Goal: Task Accomplishment & Management: Manage account settings

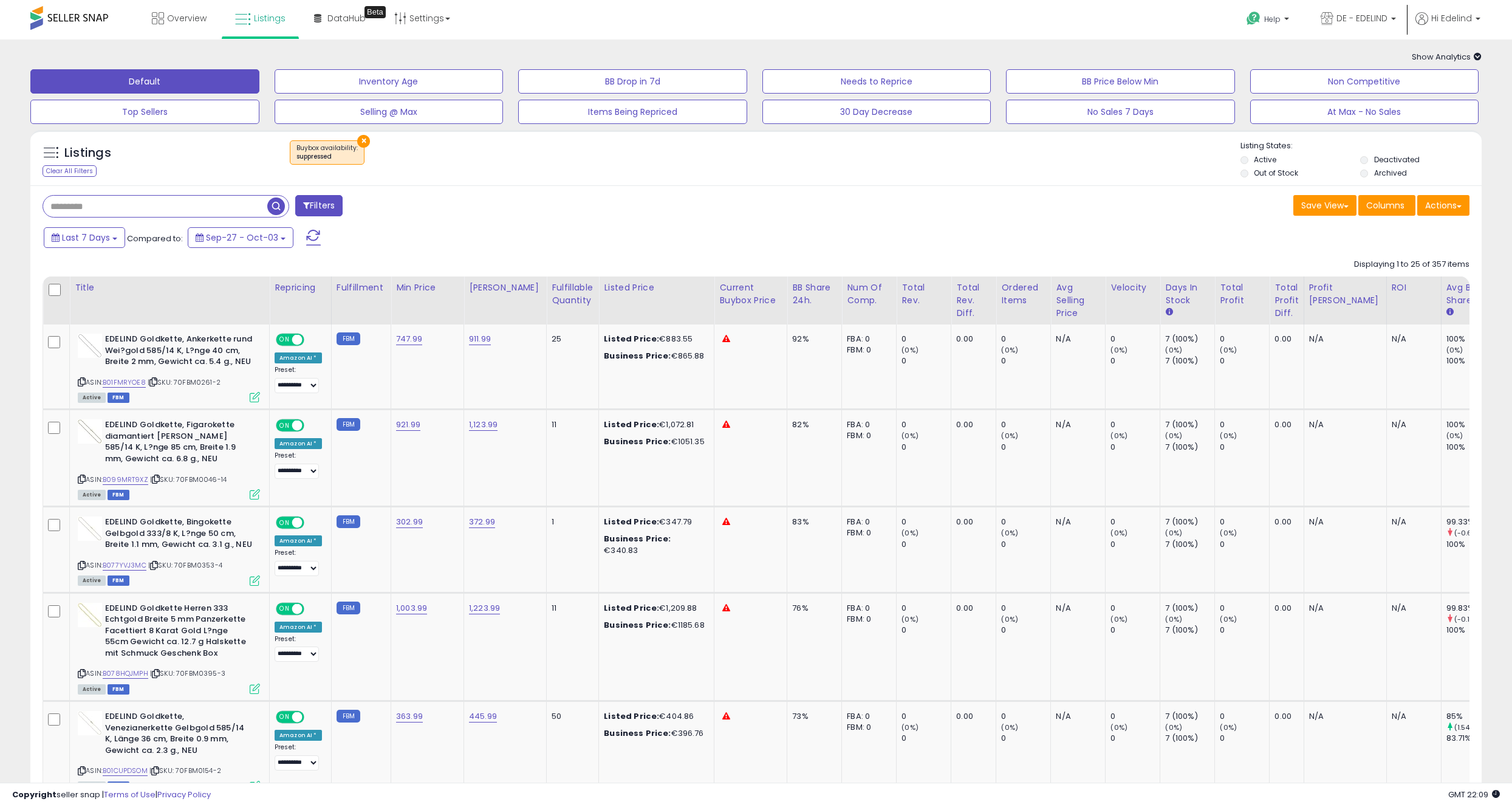
scroll to position [0, 28]
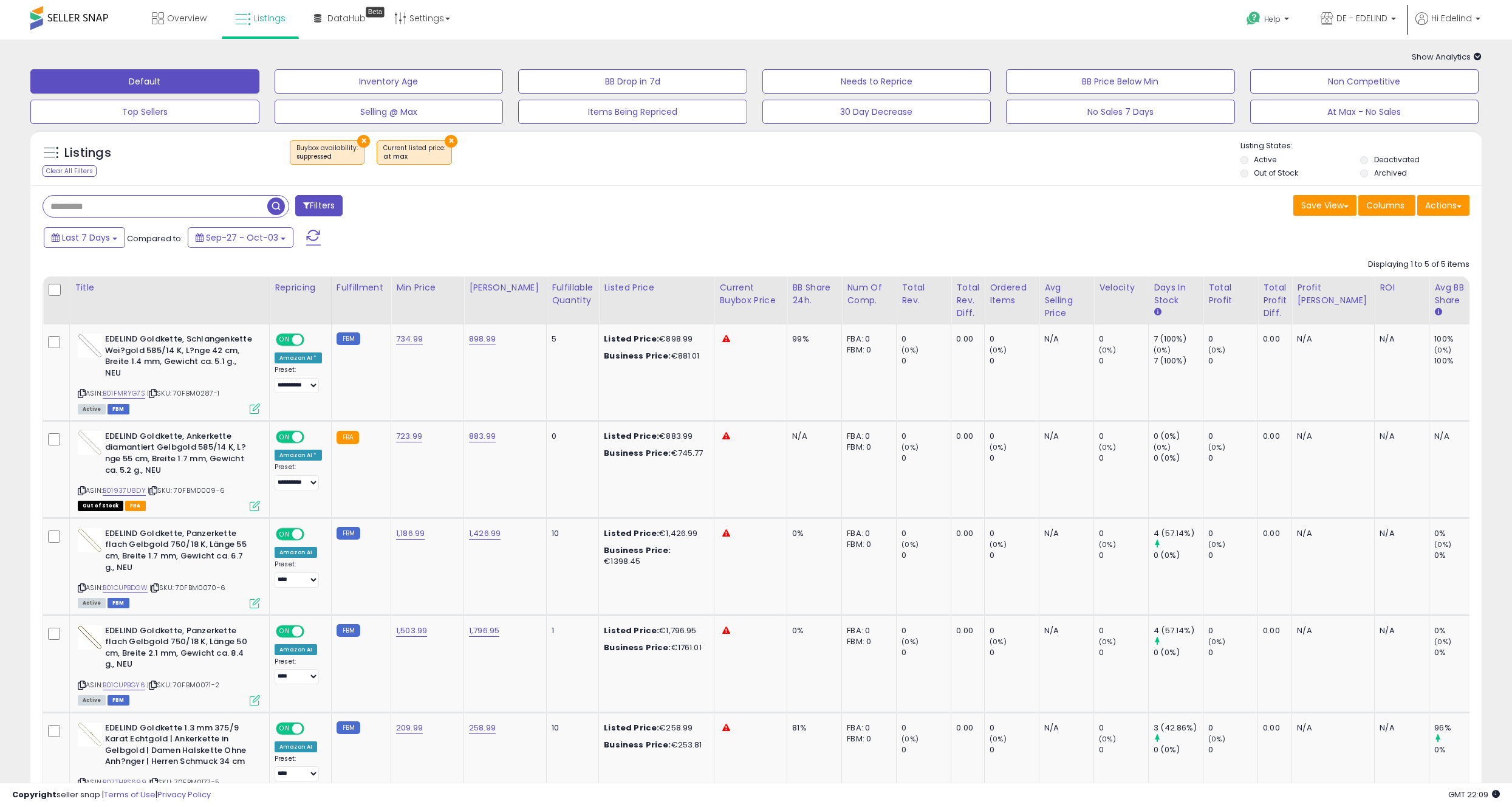
click at [360, 140] on button "×" at bounding box center [363, 141] width 13 height 13
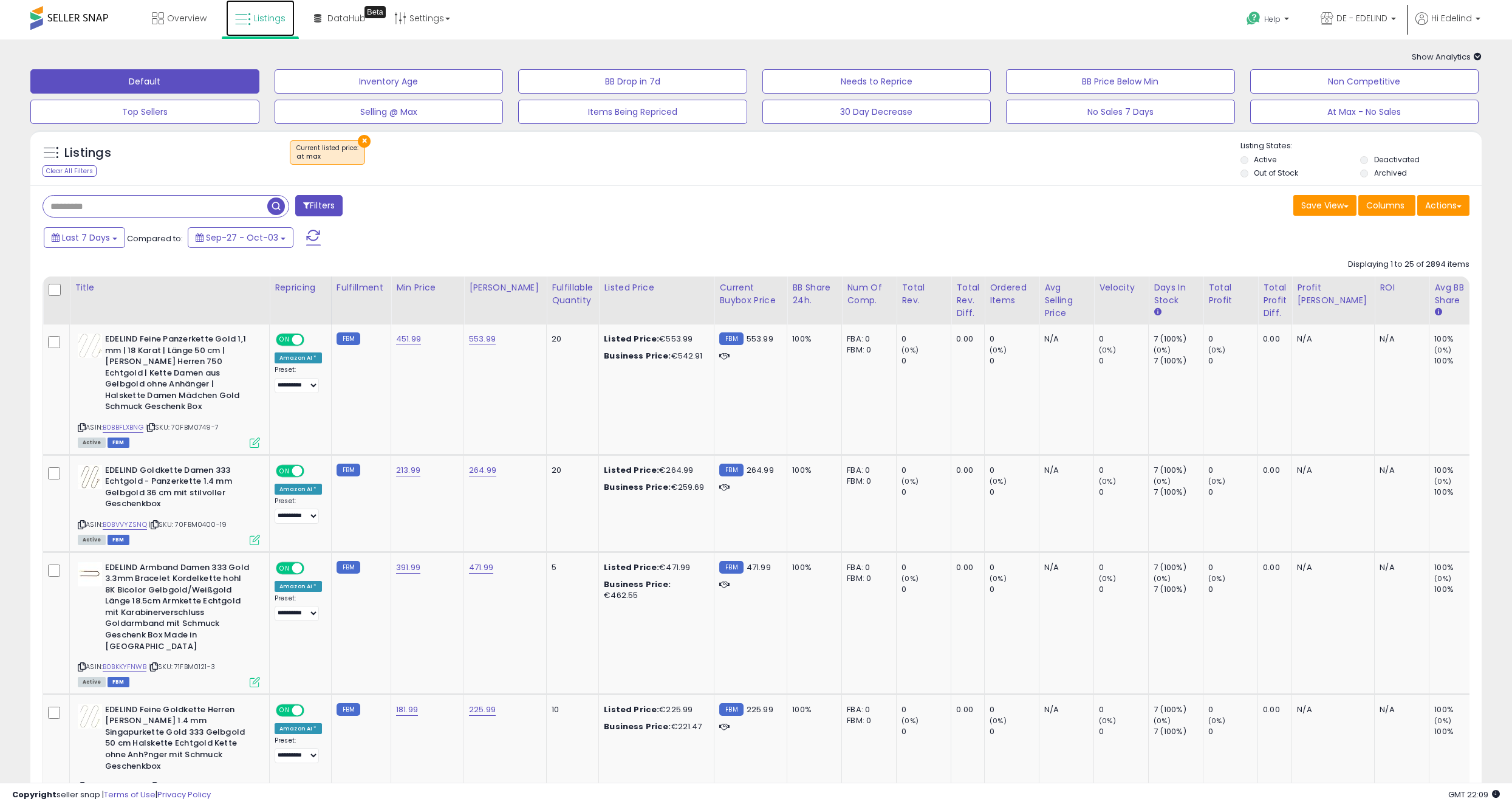
click at [248, 8] on link "Listings" at bounding box center [260, 18] width 69 height 37
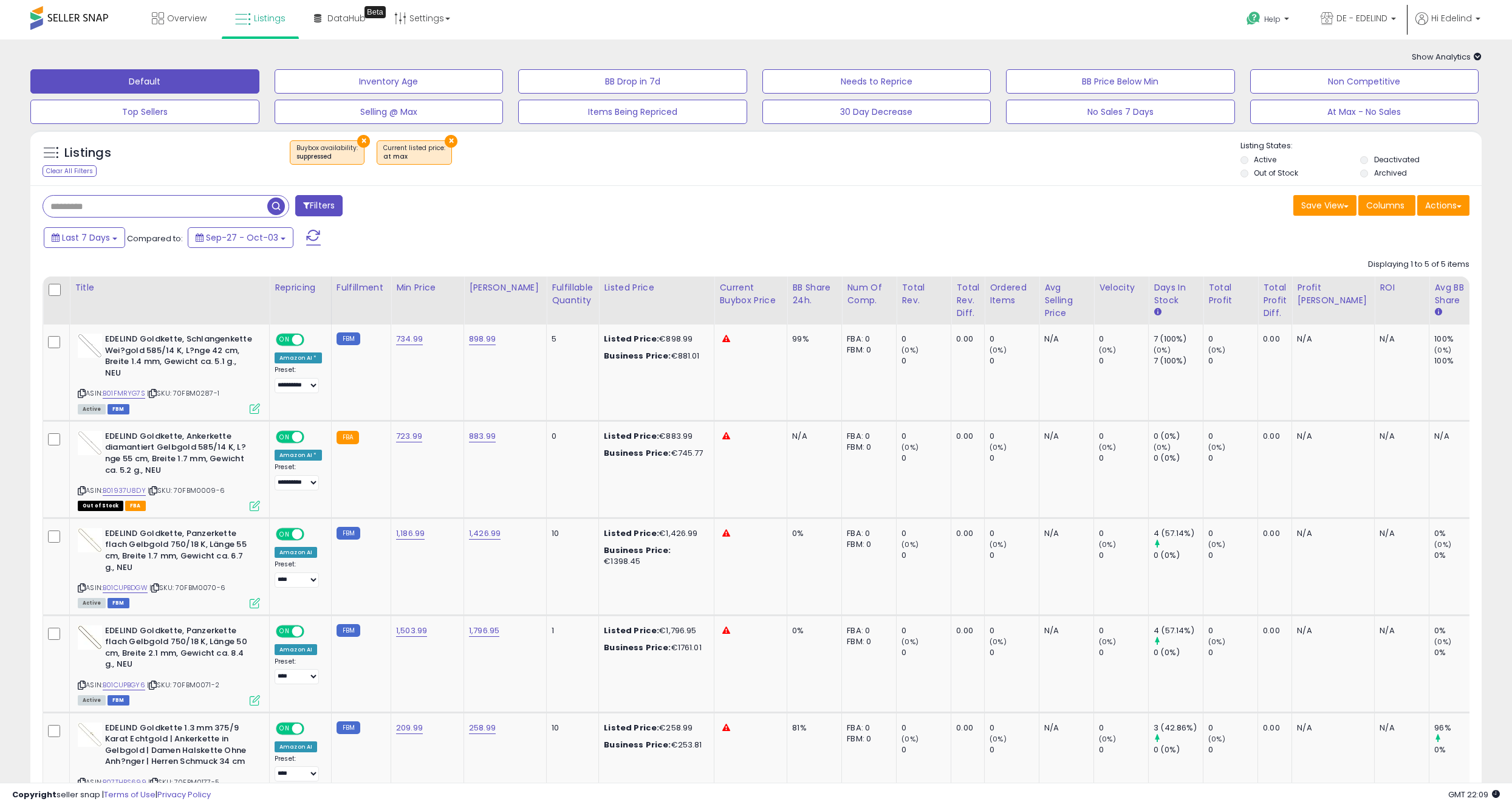
click at [446, 140] on button "×" at bounding box center [451, 141] width 13 height 13
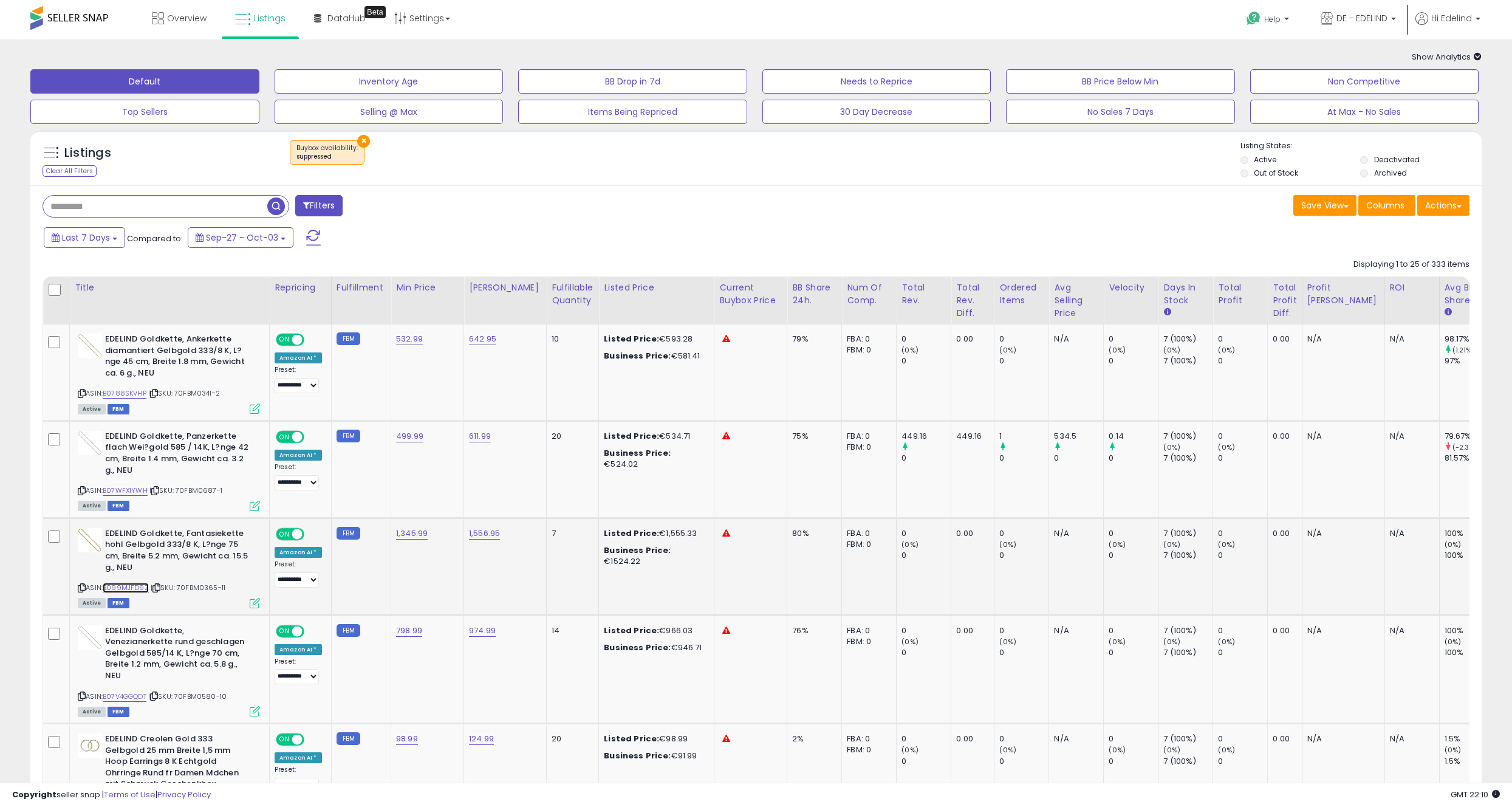
click at [127, 585] on link "B099MJFD9Z" at bounding box center [126, 588] width 46 height 10
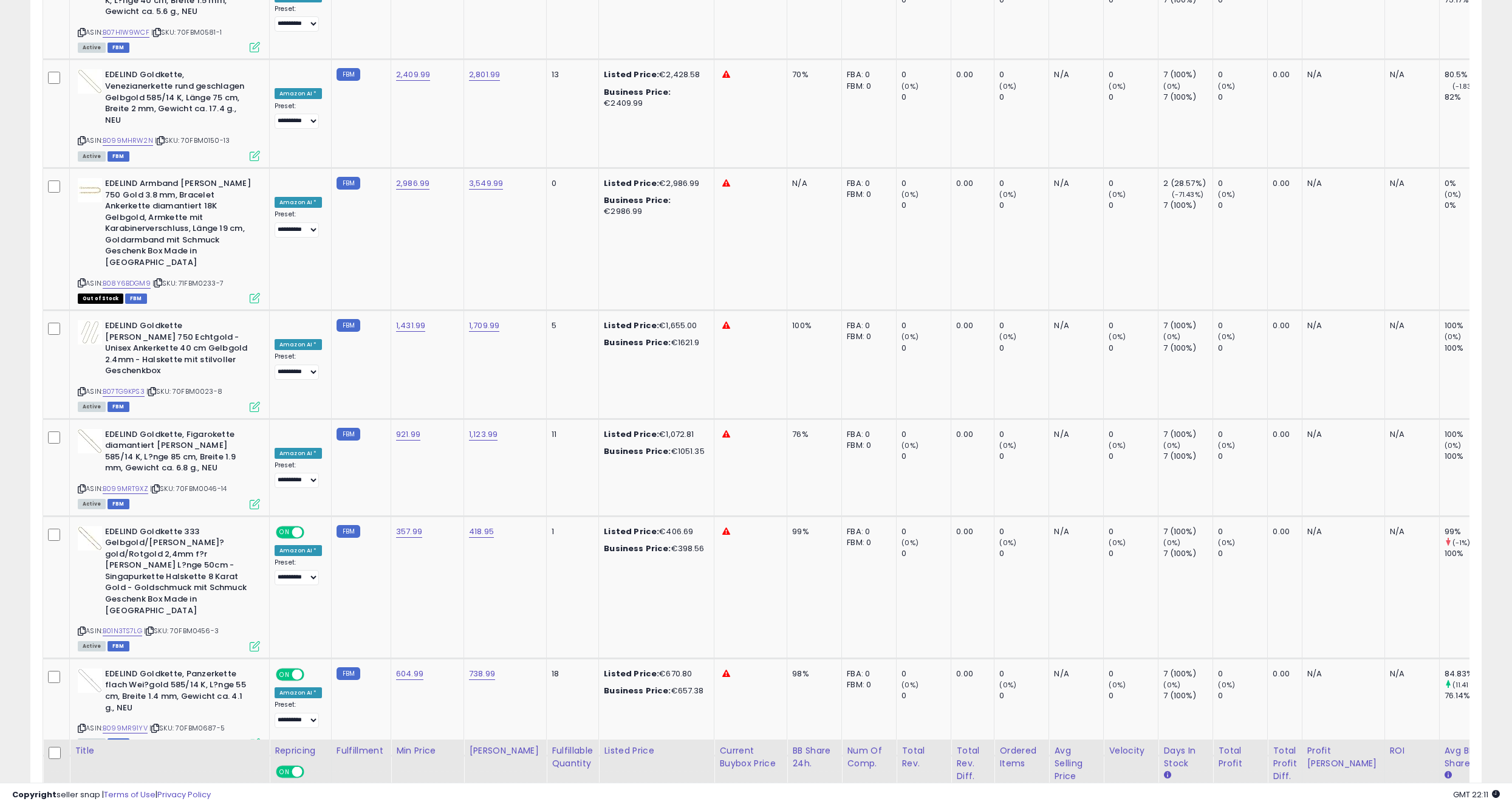
scroll to position [2131, 0]
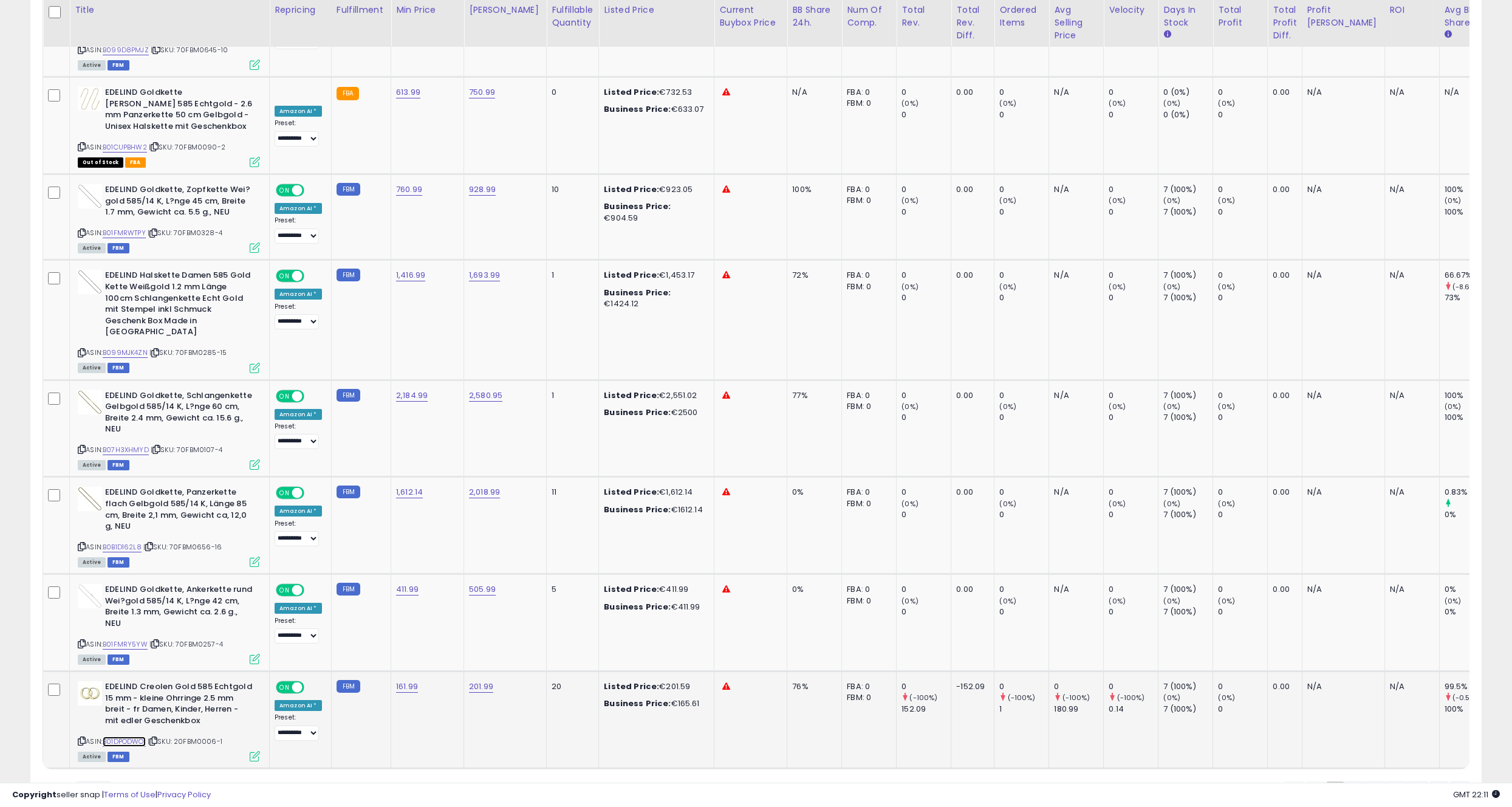
click at [130, 736] on link "B01DPODWOI" at bounding box center [124, 742] width 44 height 10
click at [88, 782] on select "** **" at bounding box center [93, 792] width 37 height 21
select select "**"
click at [76, 782] on select "** **" at bounding box center [93, 792] width 37 height 21
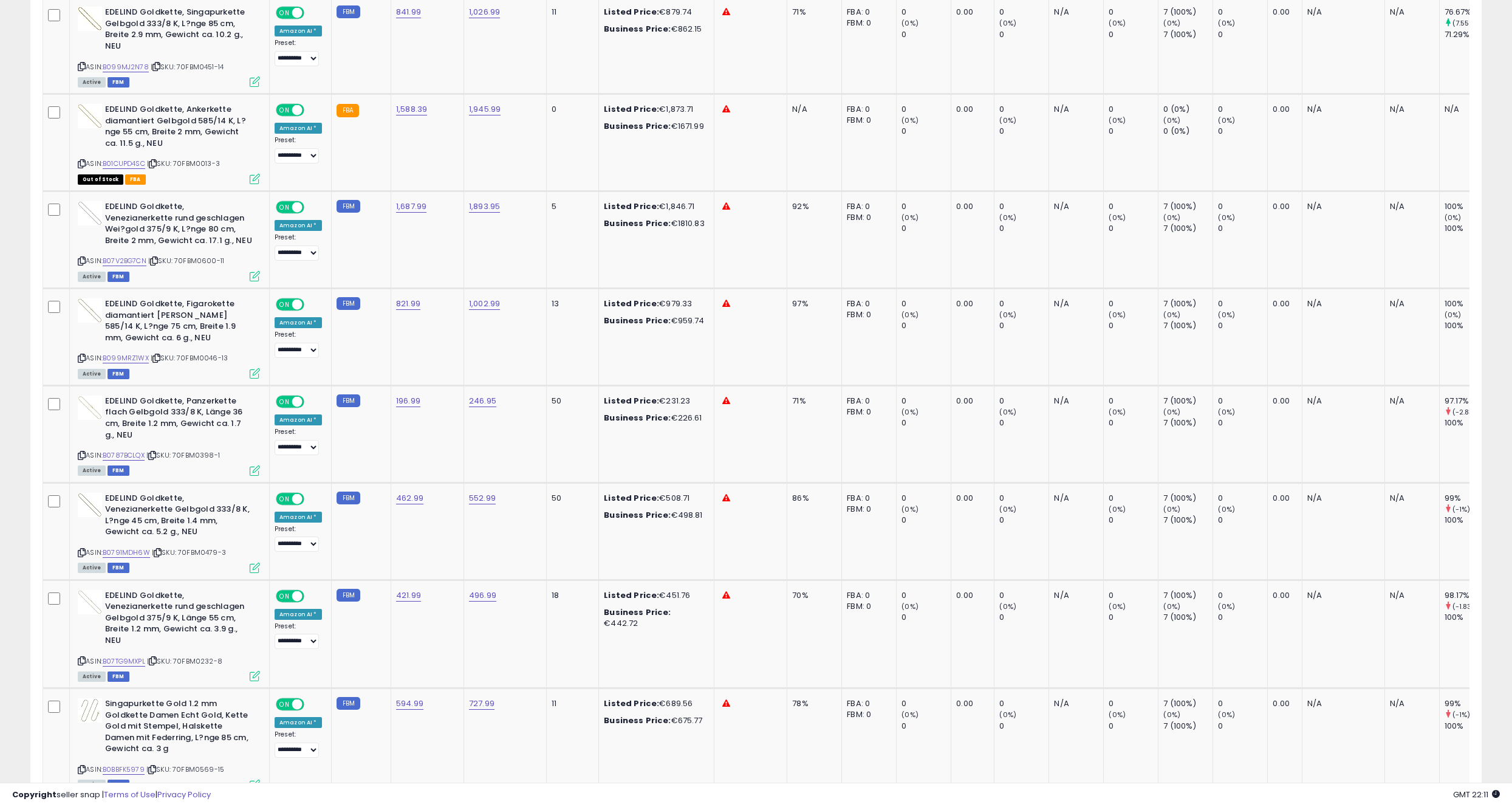
scroll to position [4605, 0]
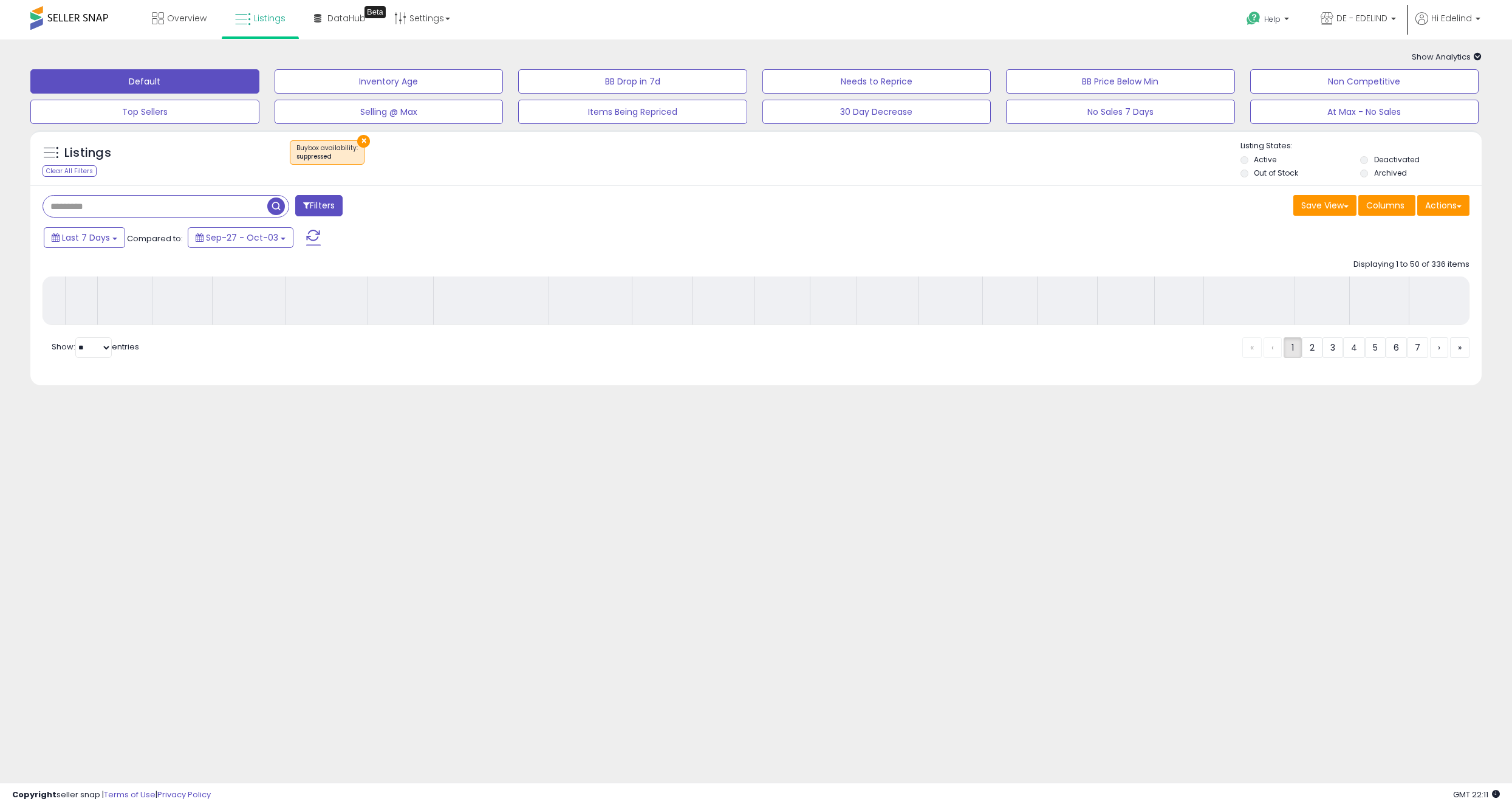
scroll to position [0, 0]
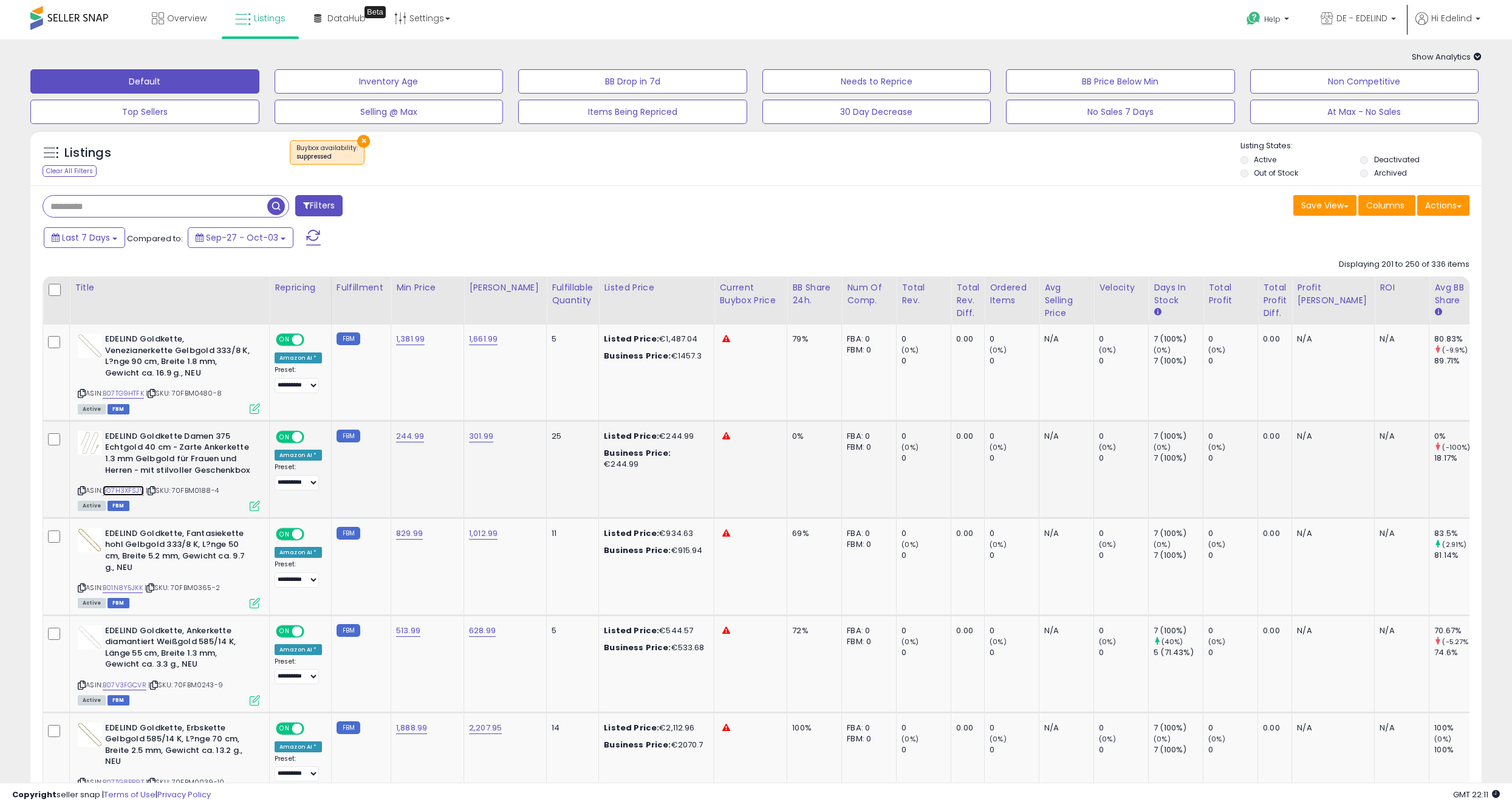
click at [136, 490] on link "B07H3XFSJV" at bounding box center [123, 490] width 41 height 10
click at [134, 490] on link "B07H3XFSJV" at bounding box center [123, 490] width 41 height 10
click at [410, 434] on link "244.99" at bounding box center [410, 436] width 28 height 12
click at [339, 409] on input "******" at bounding box center [376, 407] width 108 height 21
type input "******"
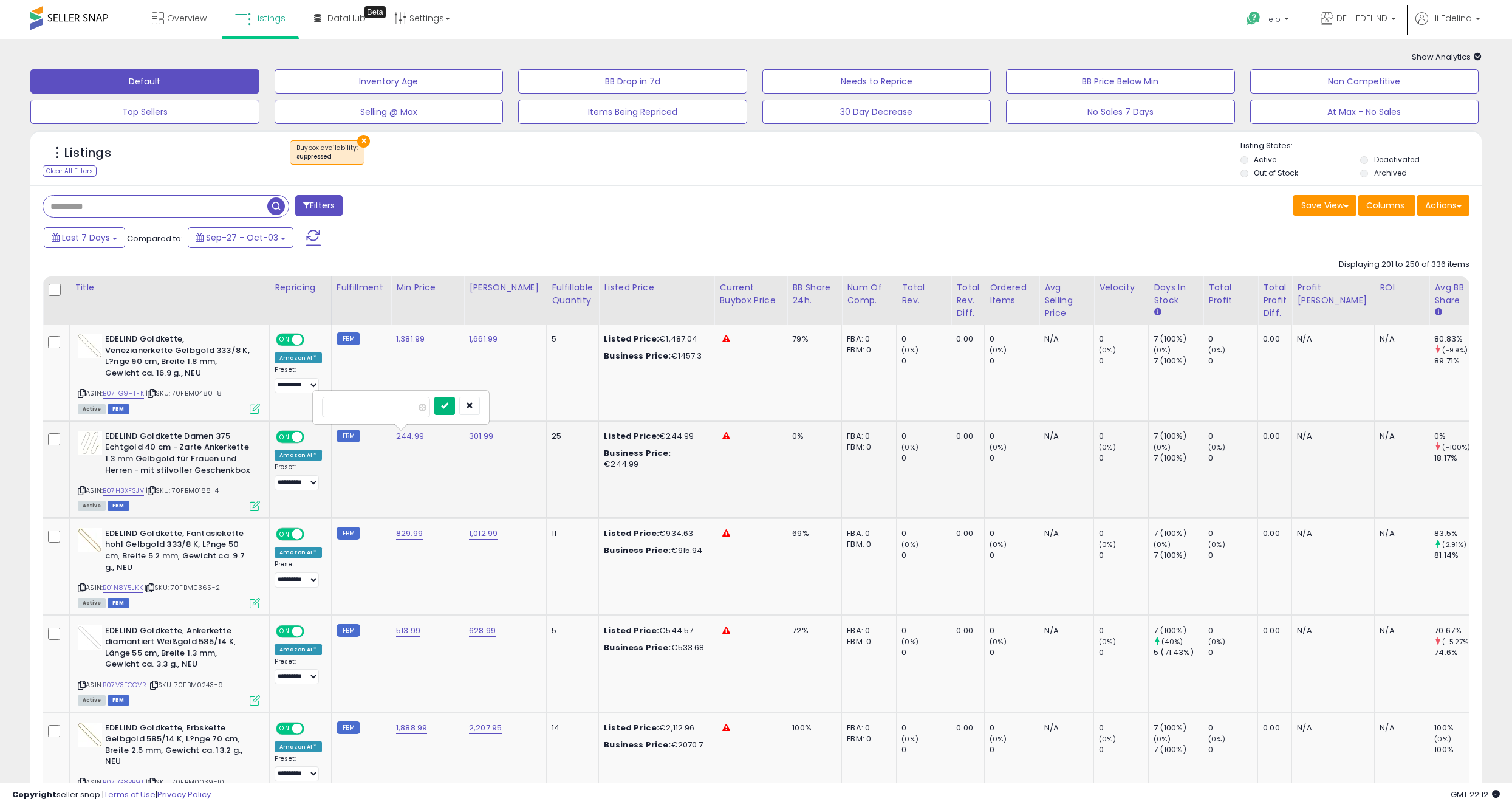
click at [448, 408] on icon "submit" at bounding box center [445, 405] width 8 height 8
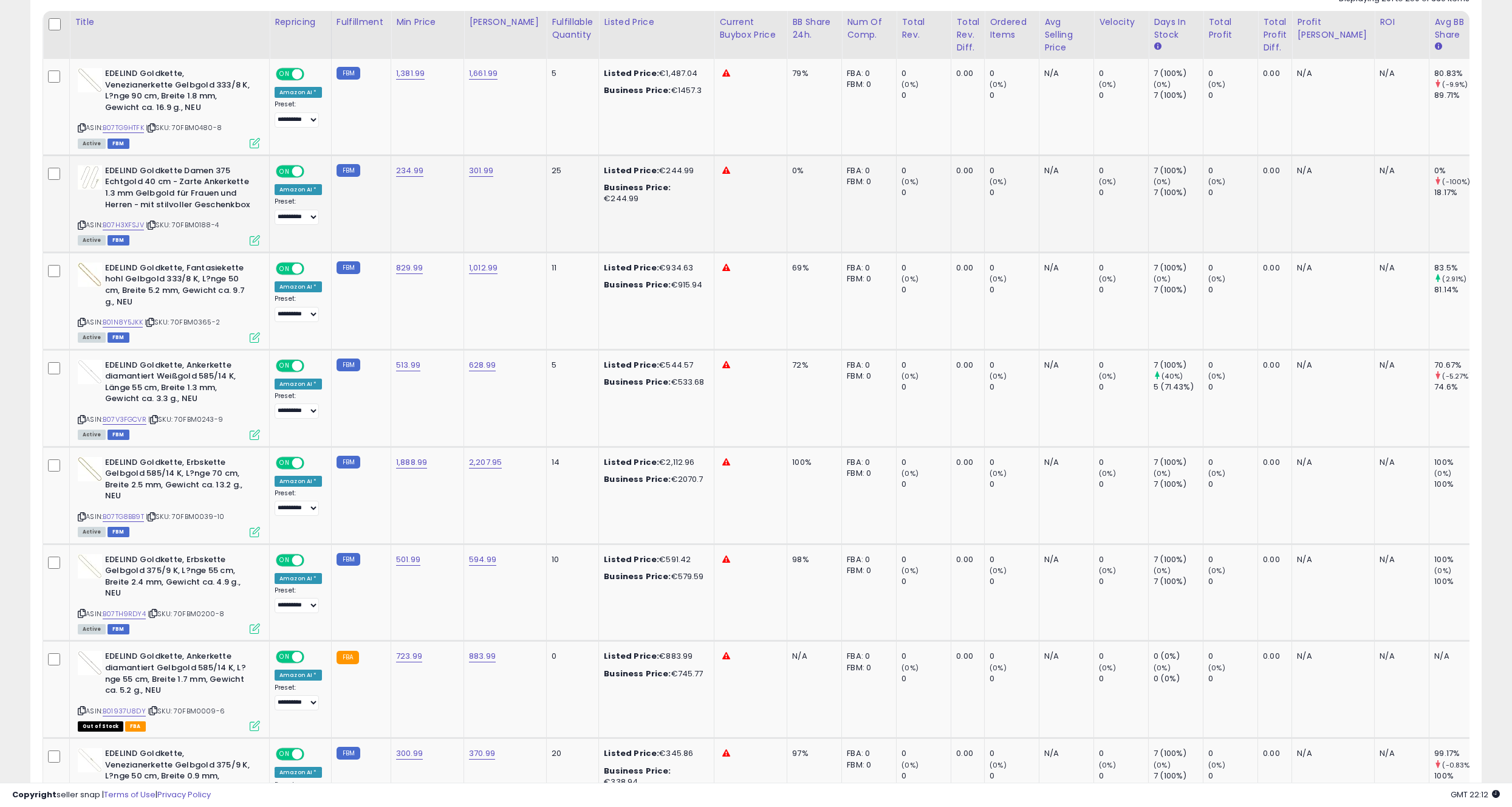
scroll to position [266, 0]
click at [135, 514] on link "B07TG8BB9T" at bounding box center [123, 516] width 41 height 10
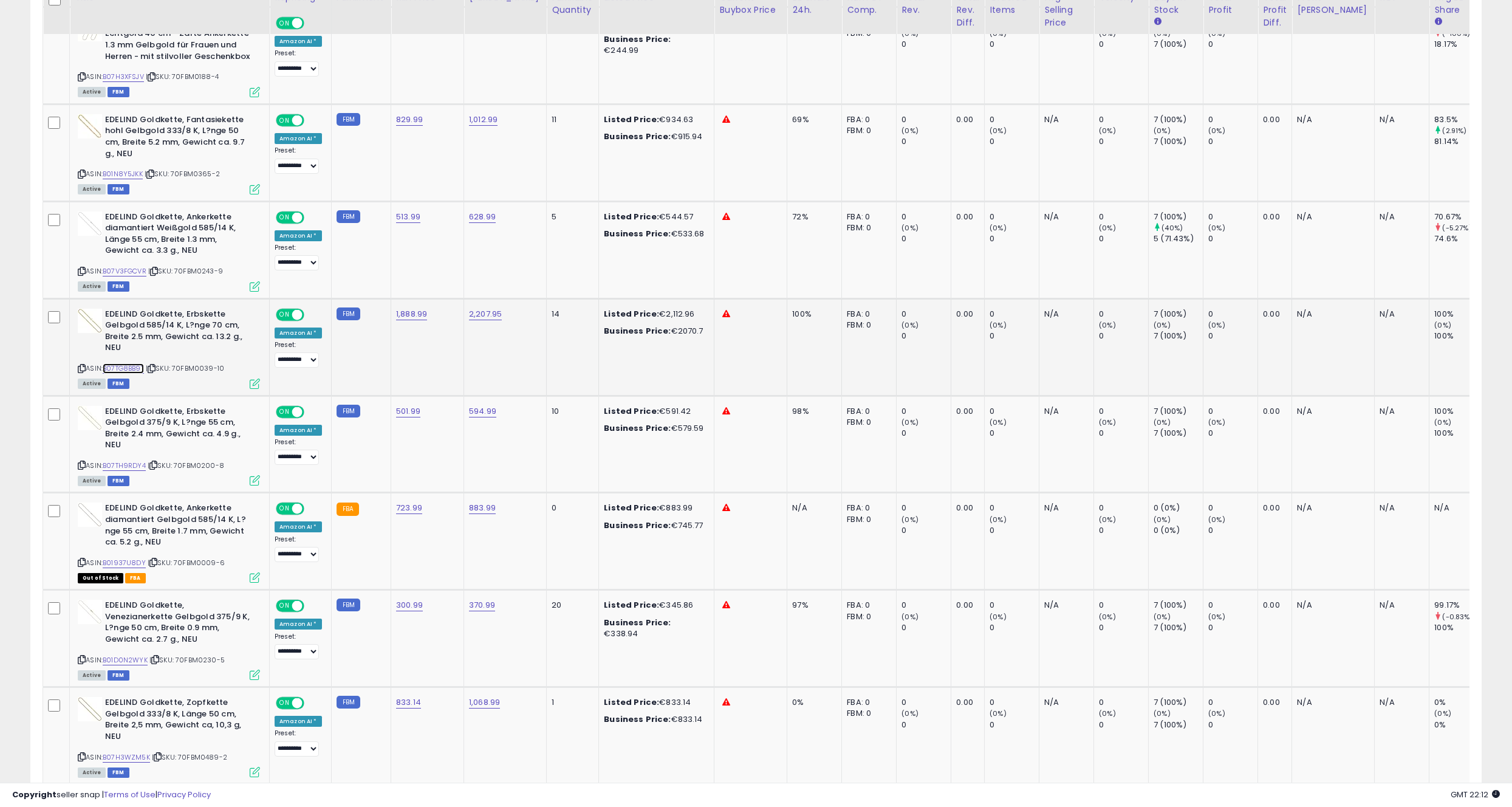
scroll to position [434, 0]
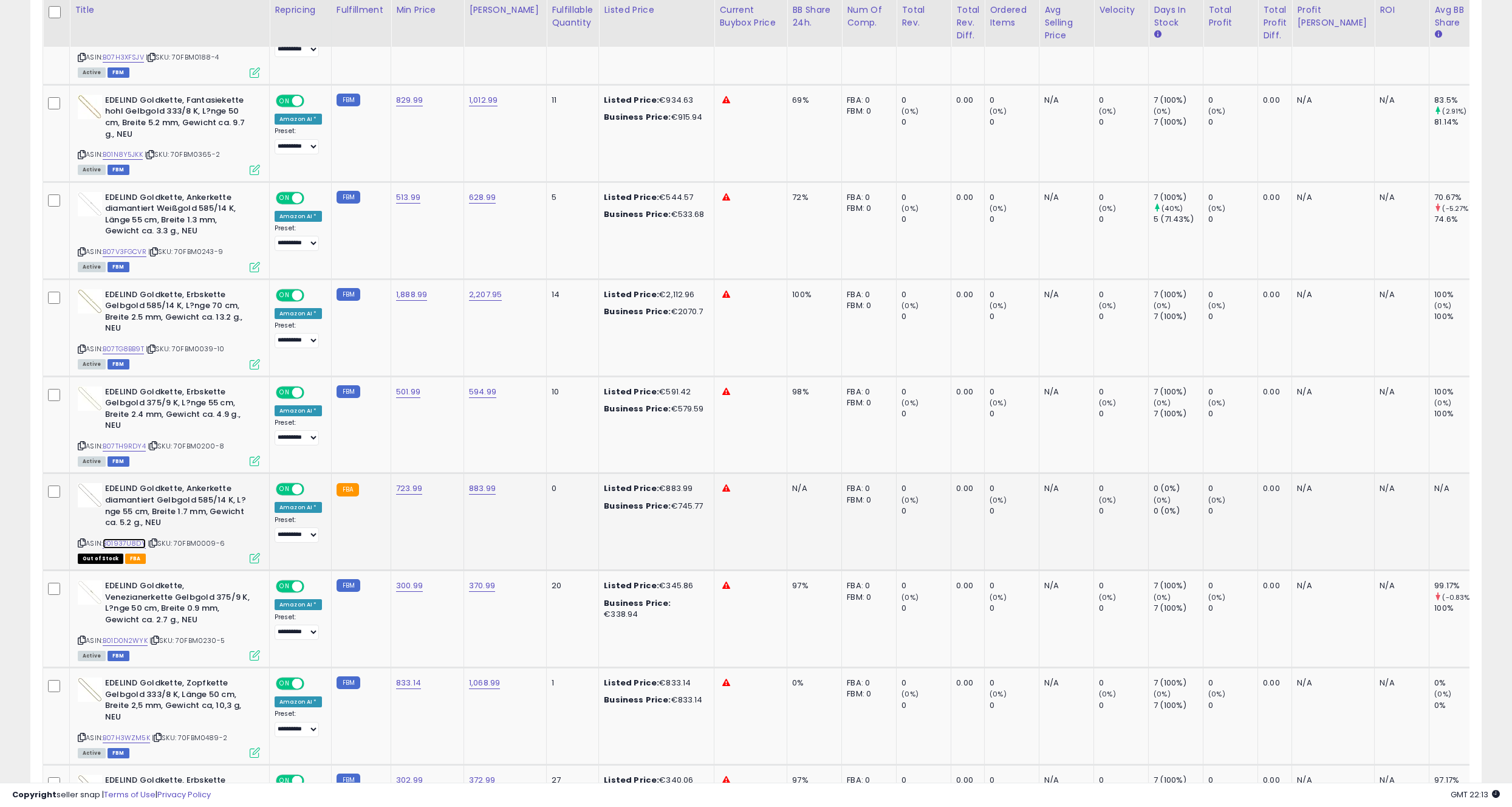
click at [112, 542] on link "B01937U8DY" at bounding box center [124, 544] width 44 height 10
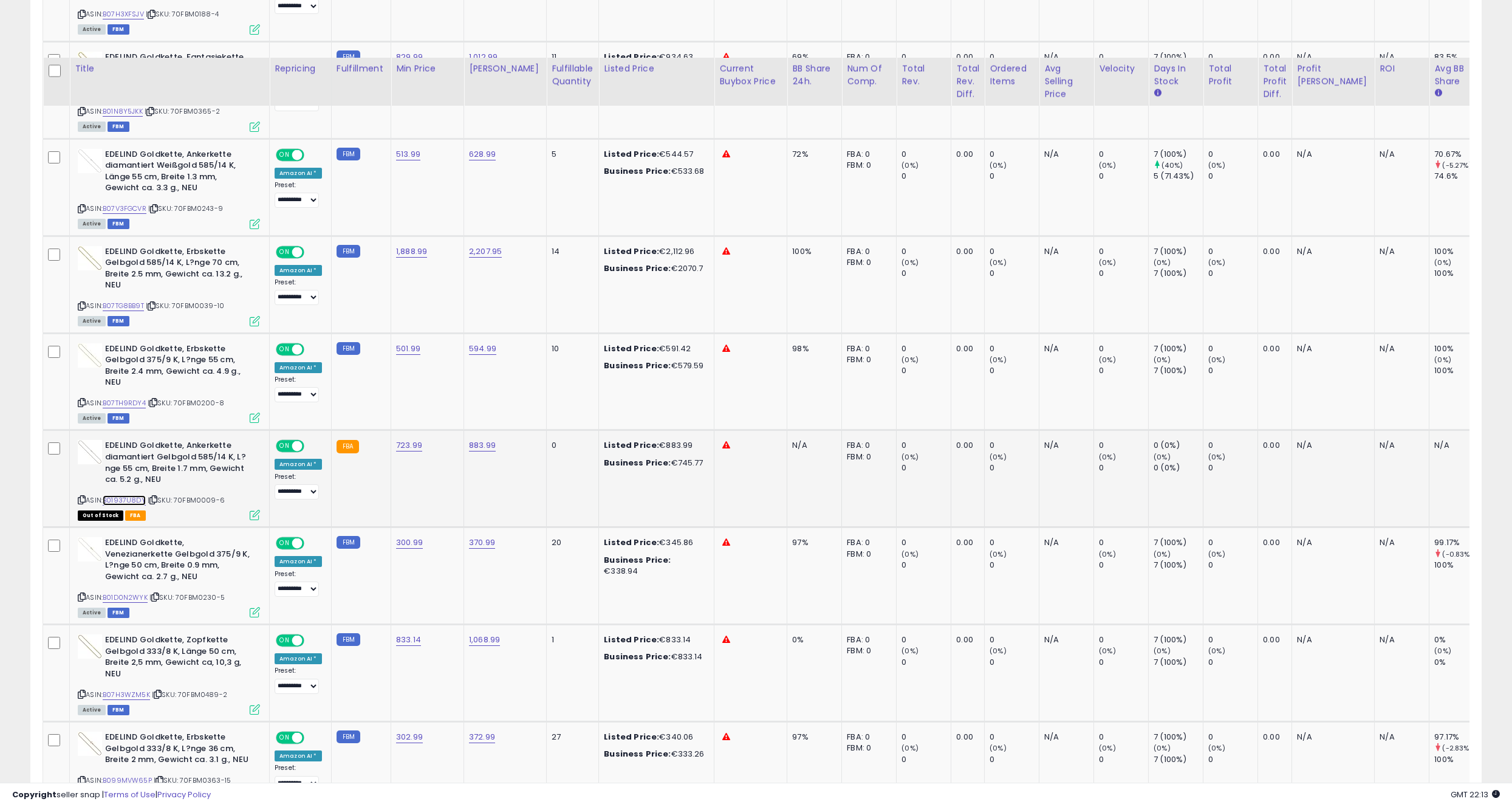
scroll to position [623, 0]
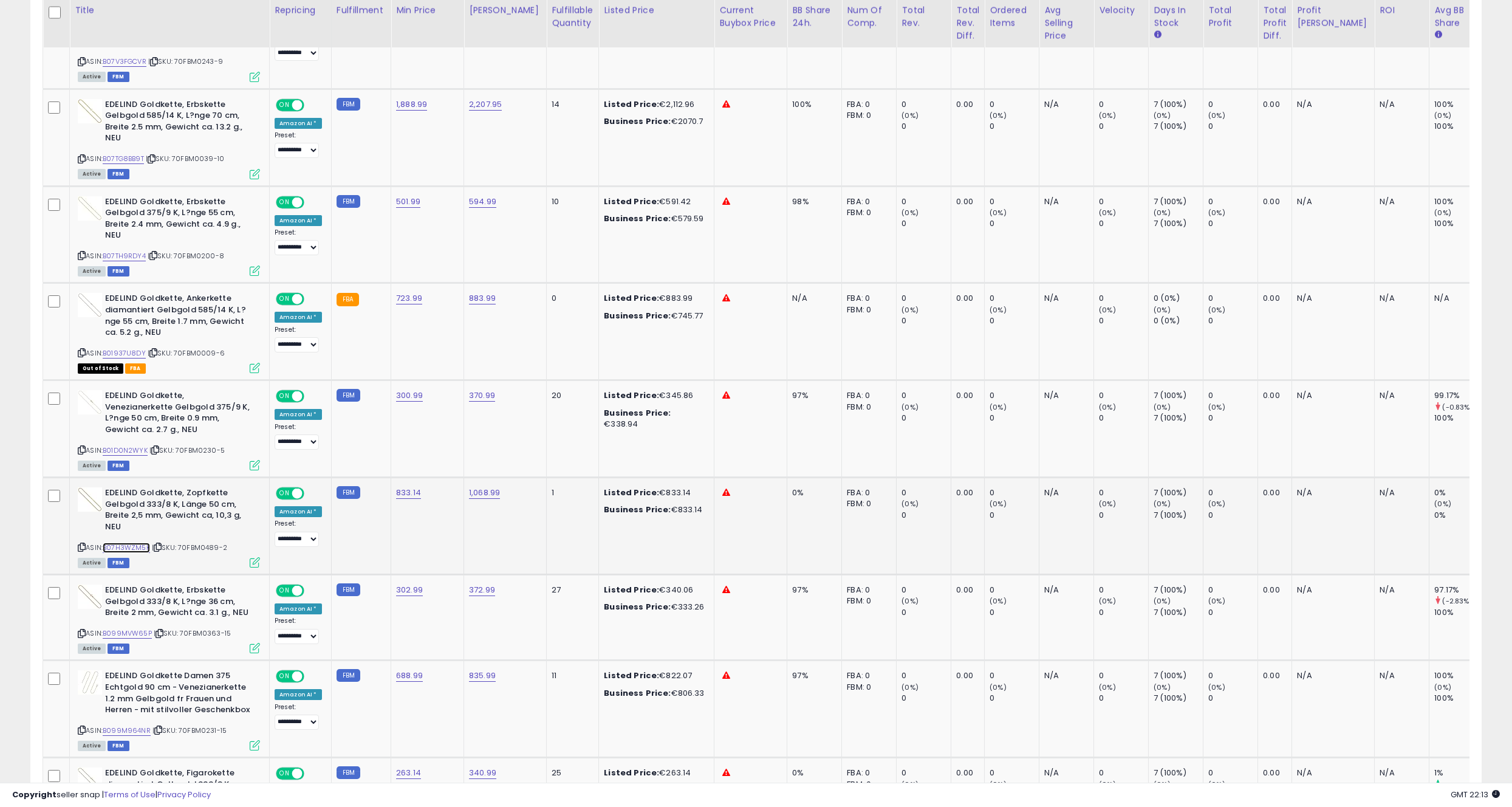
click at [118, 549] on link "B07H3WZM5K" at bounding box center [126, 548] width 47 height 10
click at [406, 490] on link "833.14" at bounding box center [408, 493] width 25 height 12
click at [340, 464] on input "******" at bounding box center [374, 464] width 108 height 21
type input "******"
click at [446, 466] on icon "submit" at bounding box center [443, 462] width 8 height 8
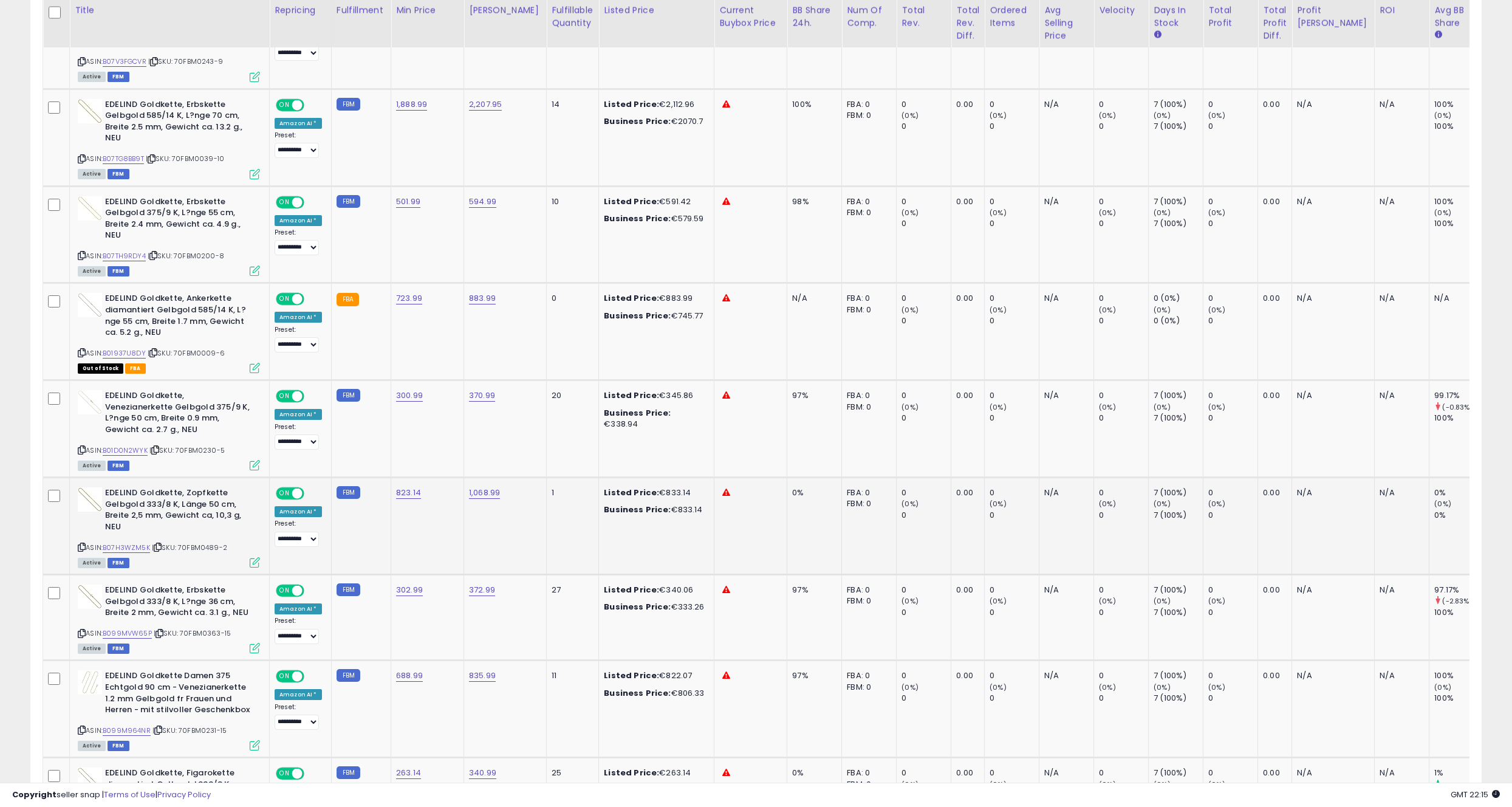
scroll to position [0, 0]
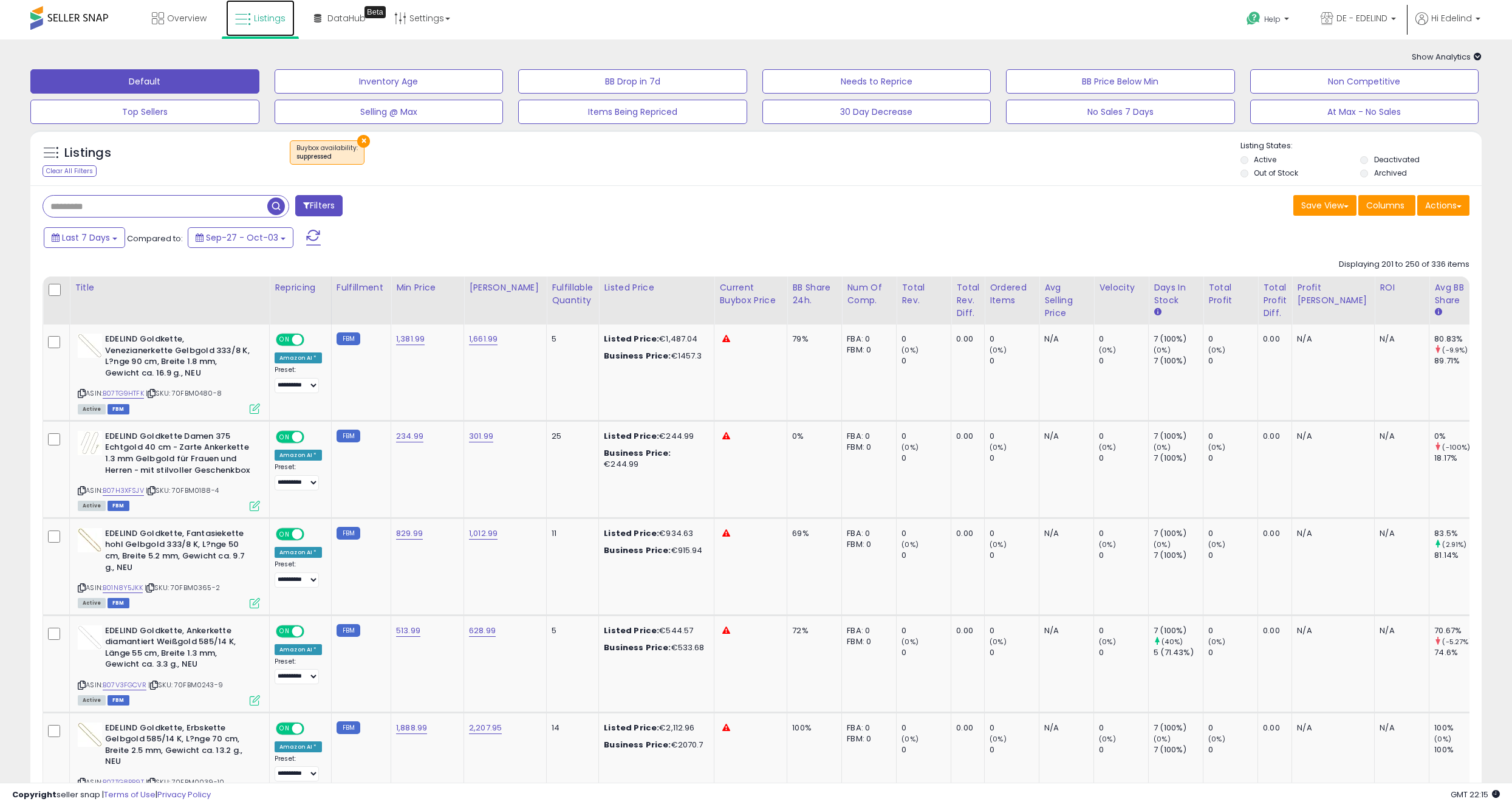
click at [266, 20] on span "Listings" at bounding box center [270, 18] width 32 height 12
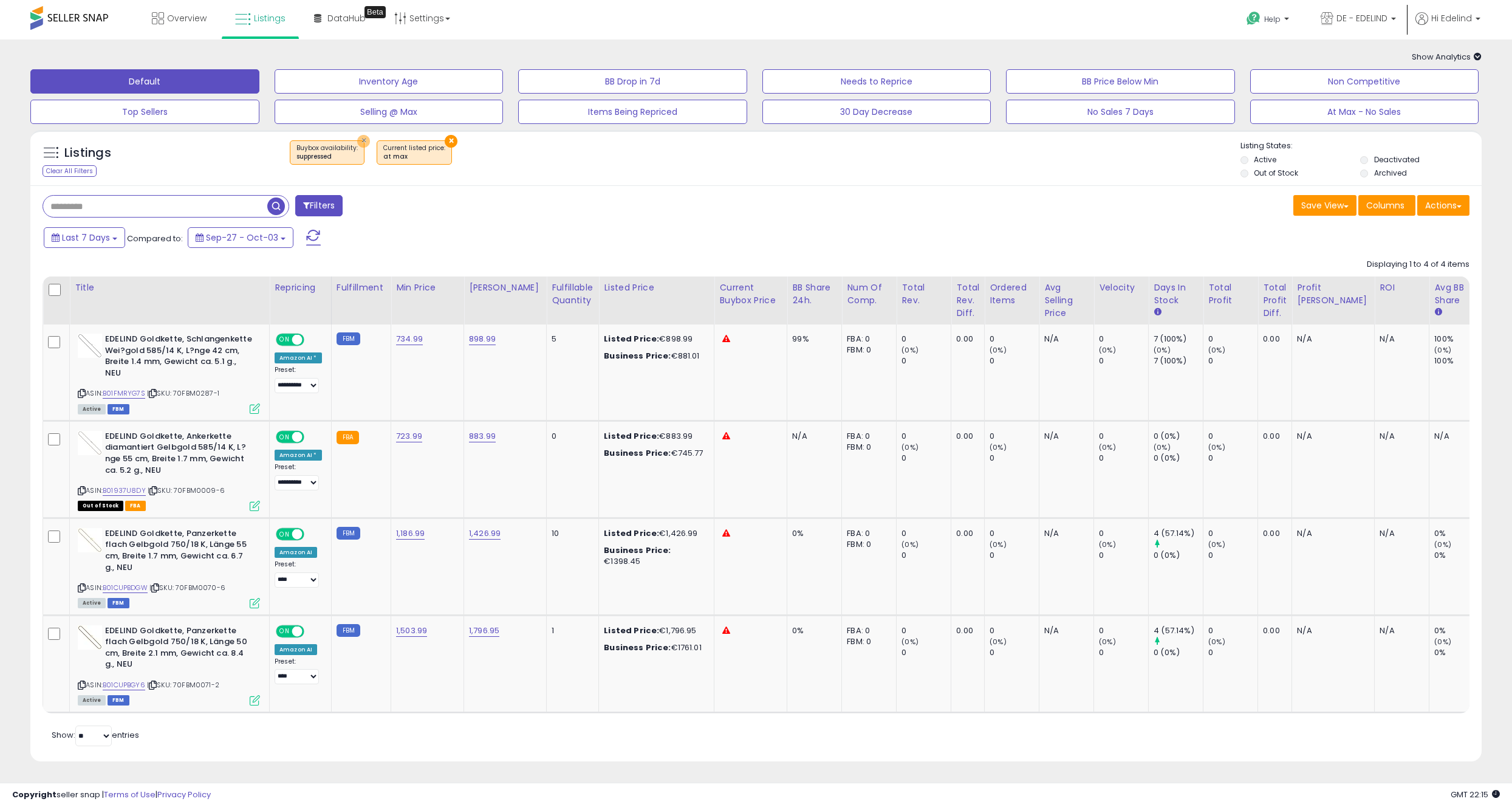
click at [357, 136] on button "×" at bounding box center [363, 141] width 13 height 13
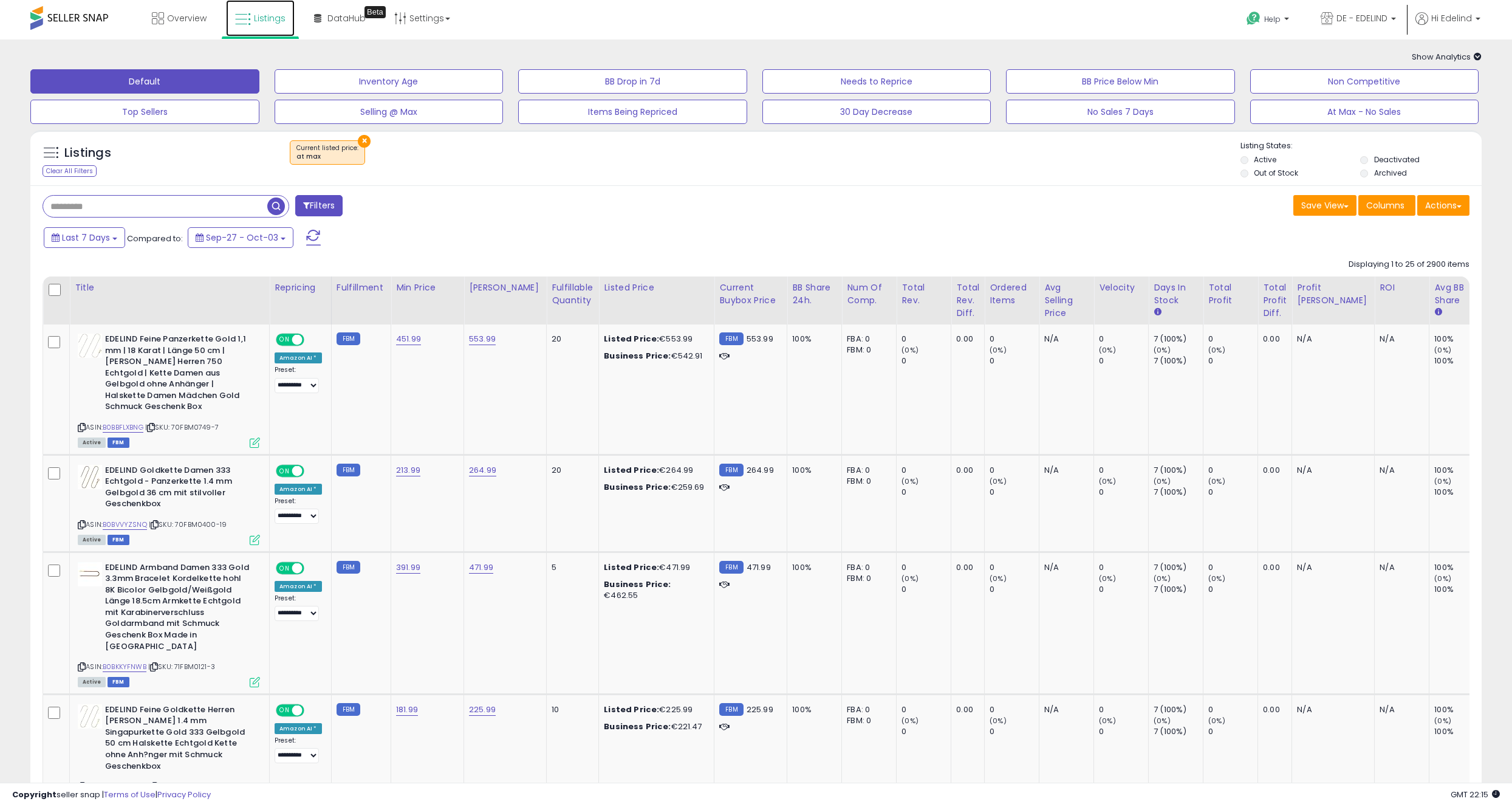
click at [254, 20] on span "Listings" at bounding box center [270, 18] width 32 height 12
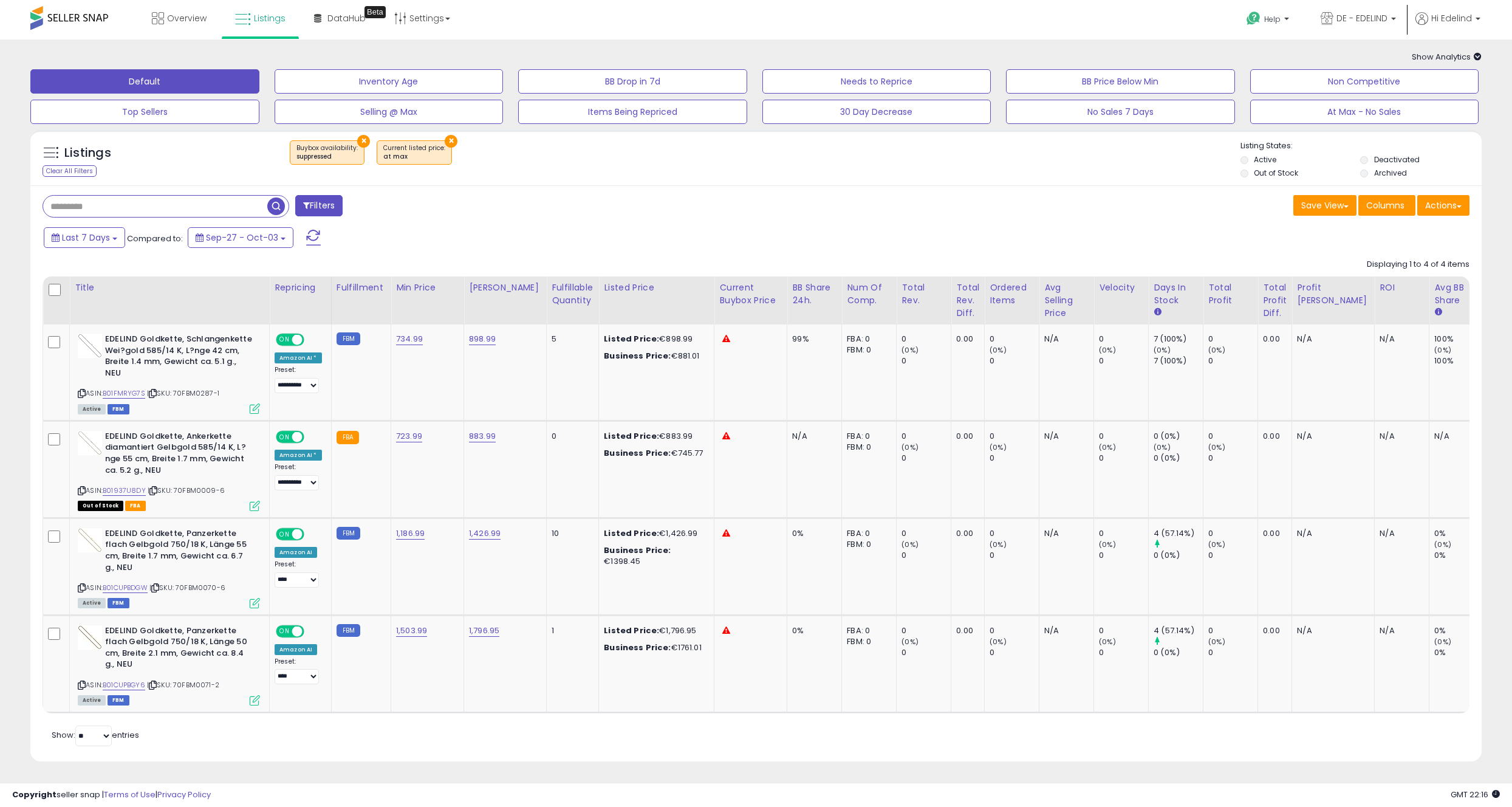
click at [446, 142] on button "×" at bounding box center [451, 141] width 13 height 13
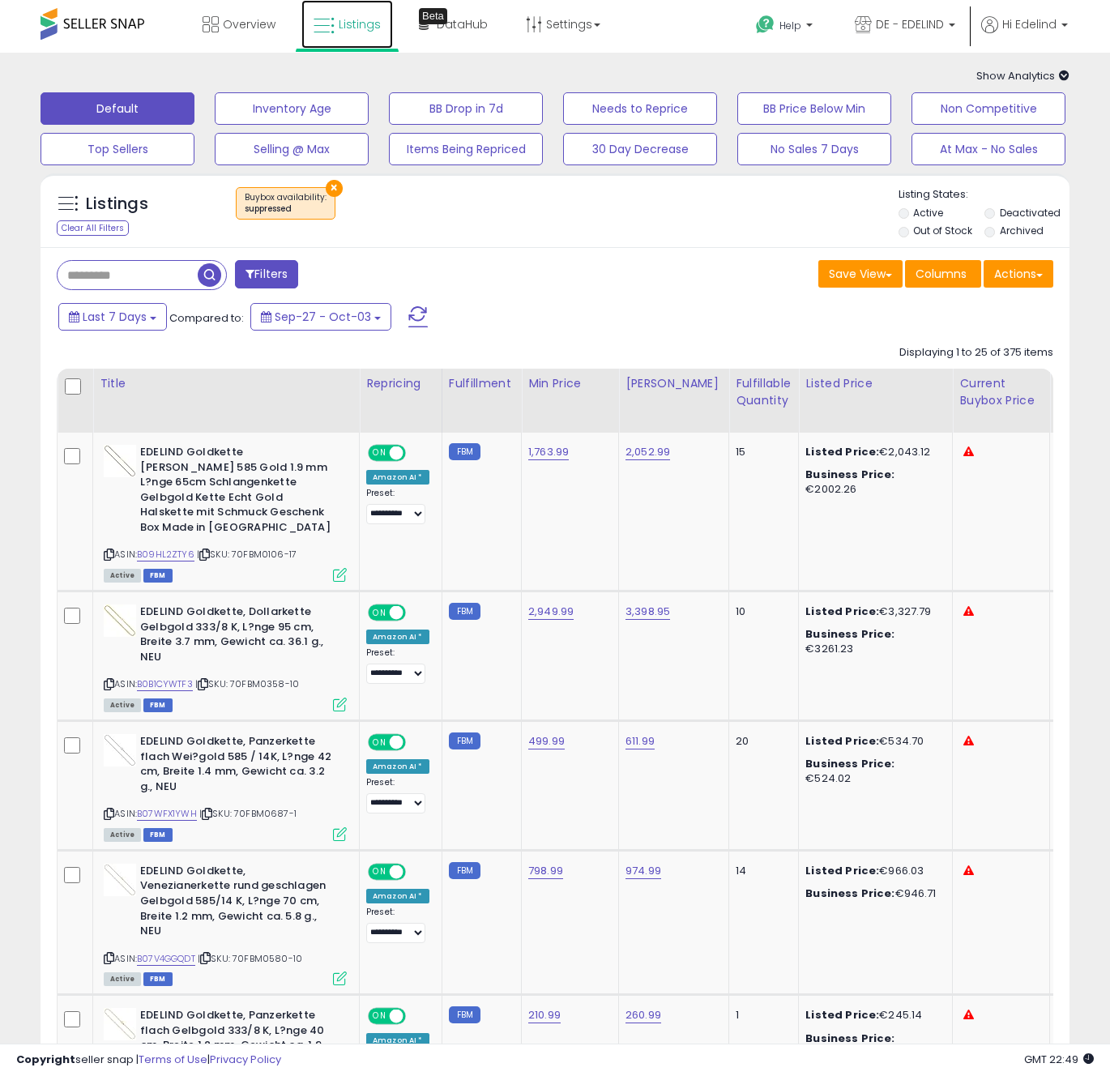
drag, startPoint x: 326, startPoint y: 12, endPoint x: 339, endPoint y: 17, distance: 13.8
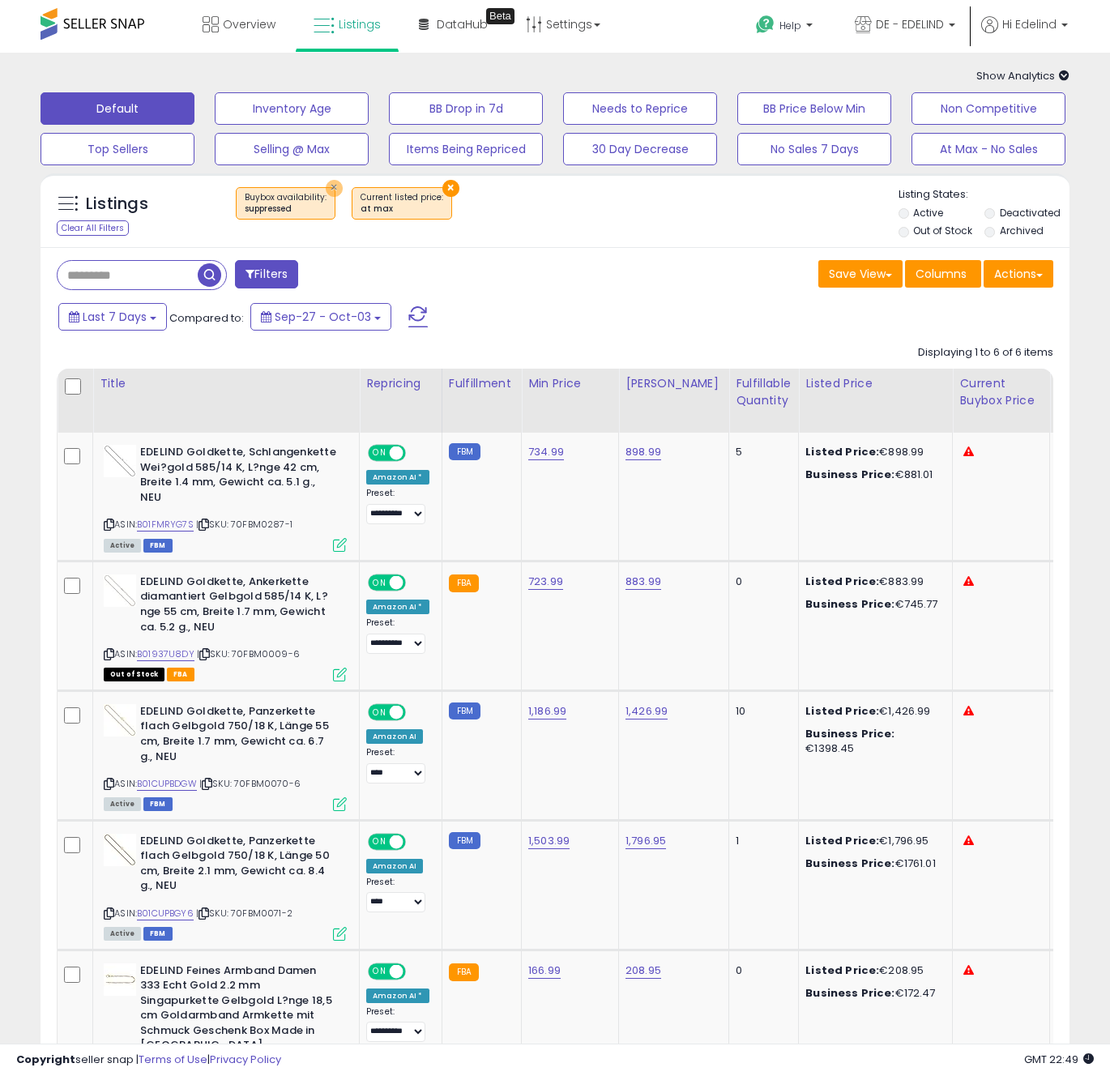
click at [335, 189] on button "×" at bounding box center [334, 188] width 17 height 17
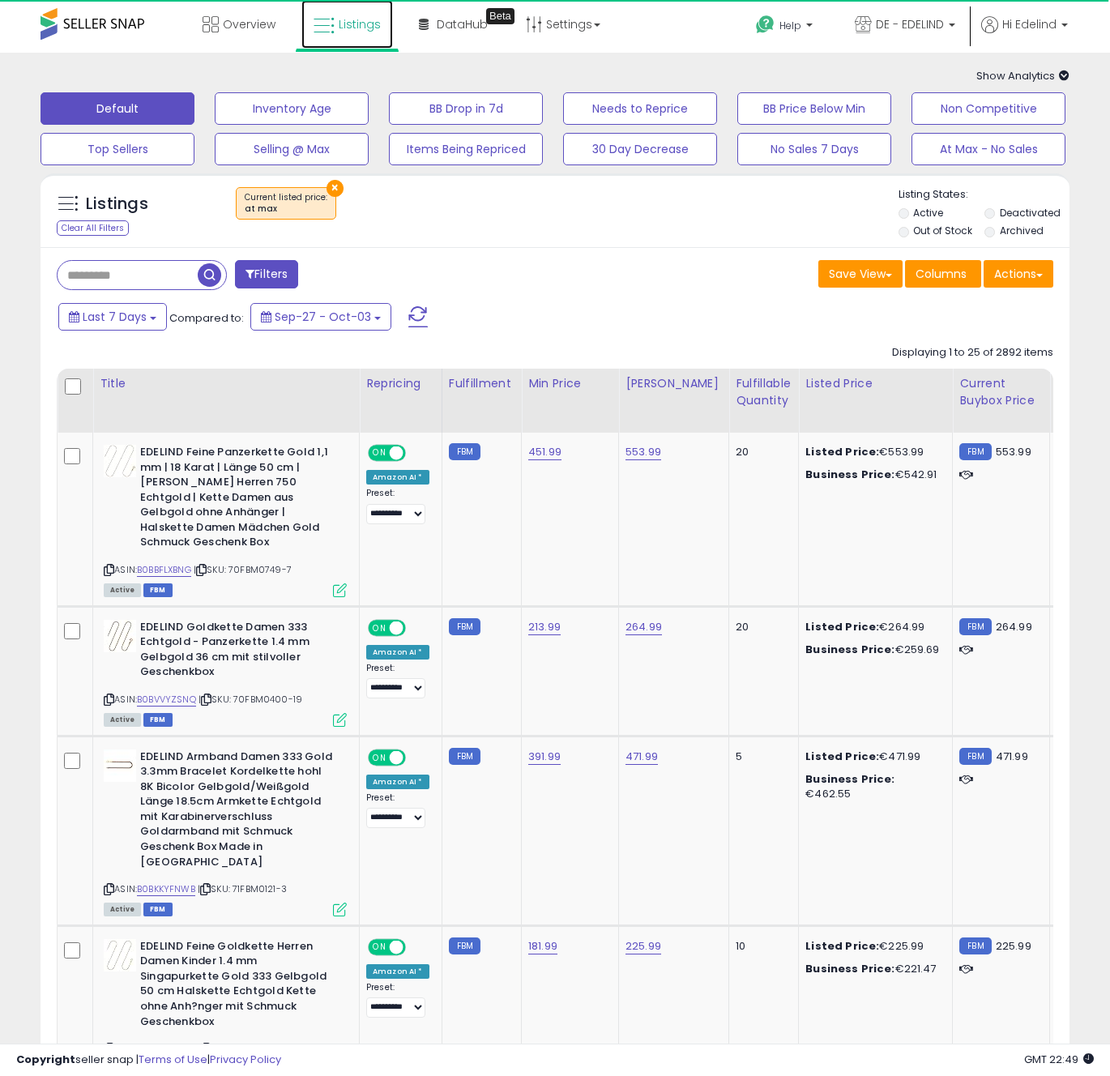
click at [352, 18] on span "Listings" at bounding box center [360, 24] width 42 height 16
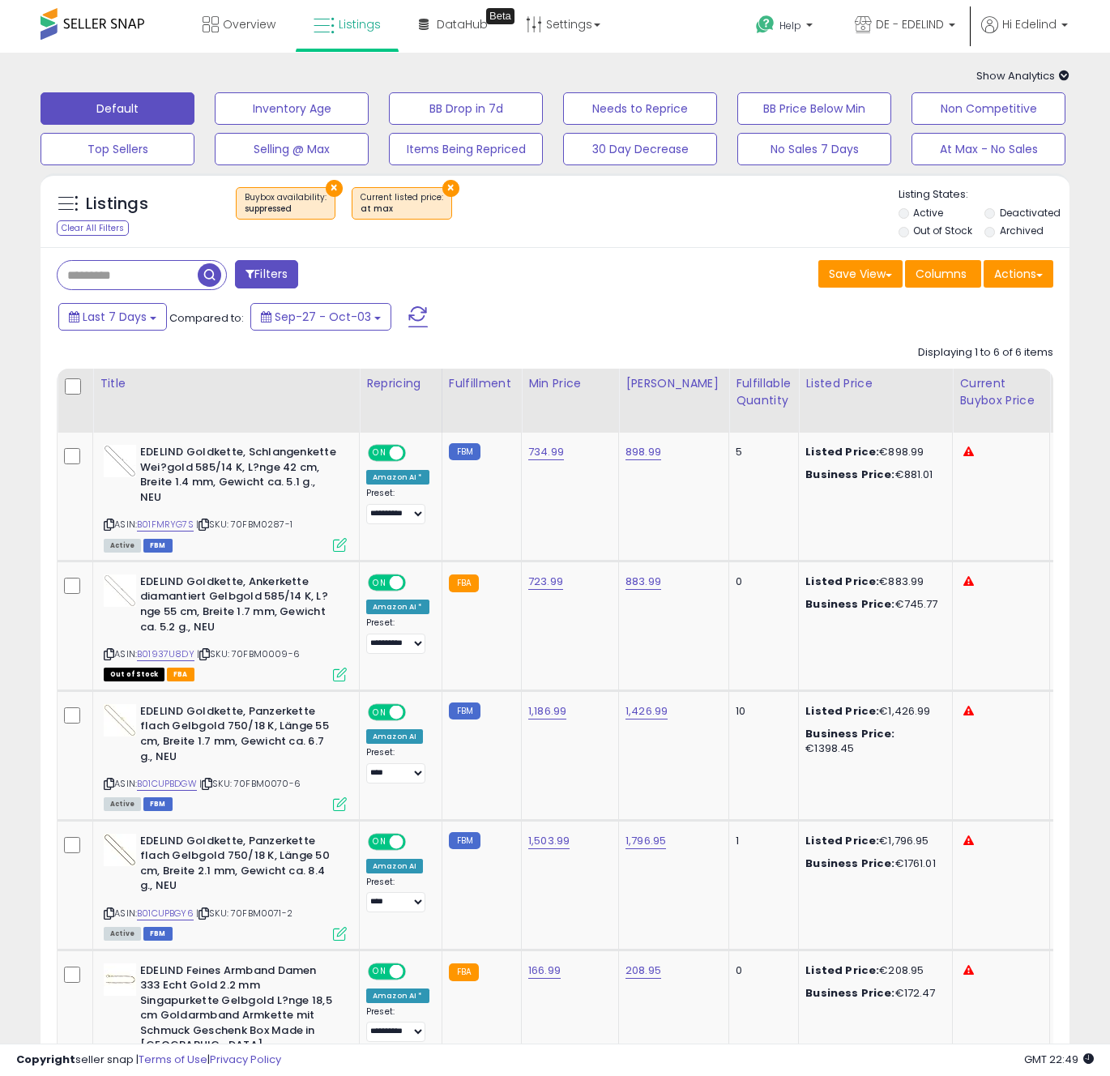
click at [442, 186] on button "×" at bounding box center [450, 188] width 17 height 17
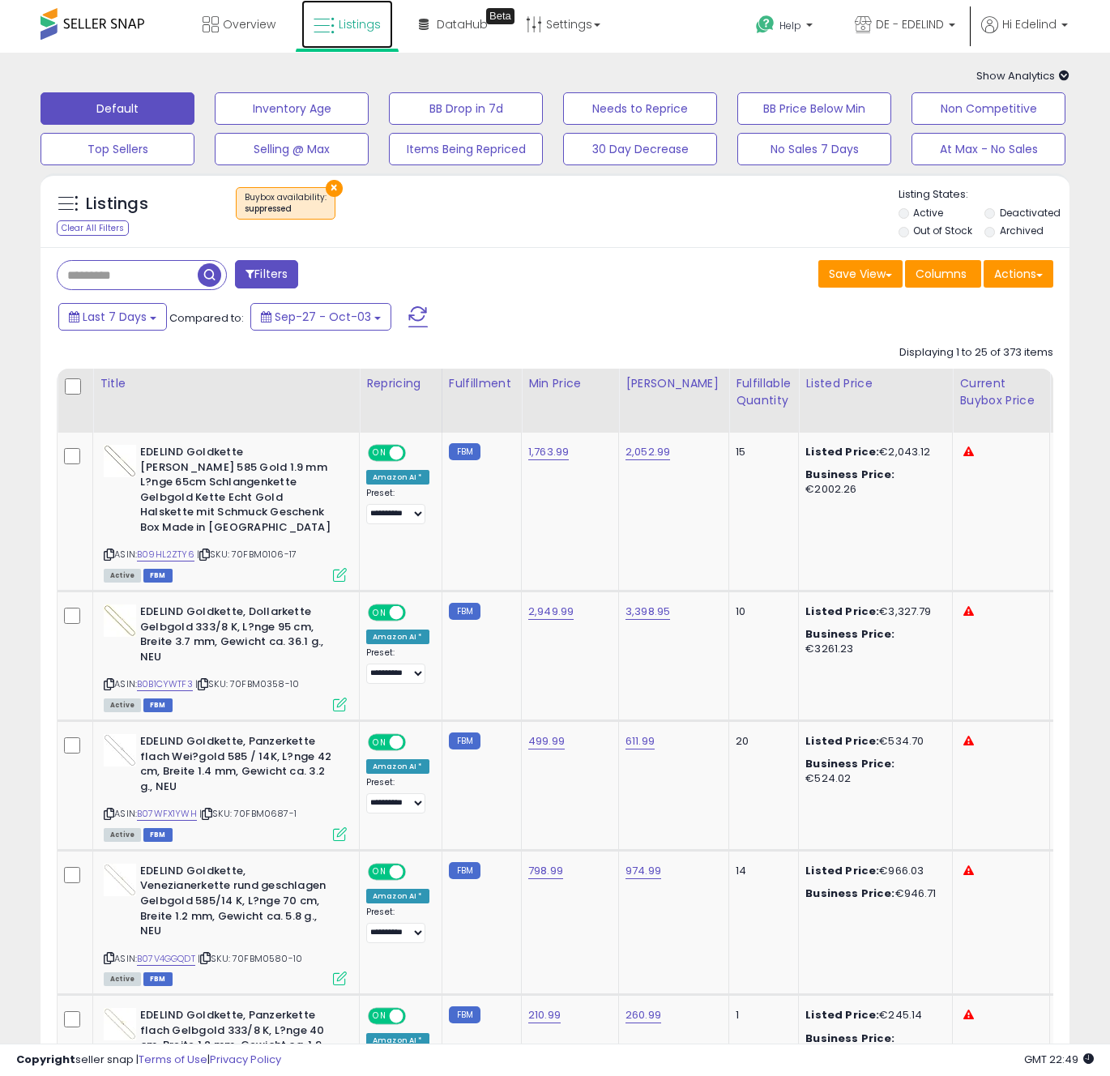
click at [339, 25] on span "Listings" at bounding box center [360, 24] width 42 height 16
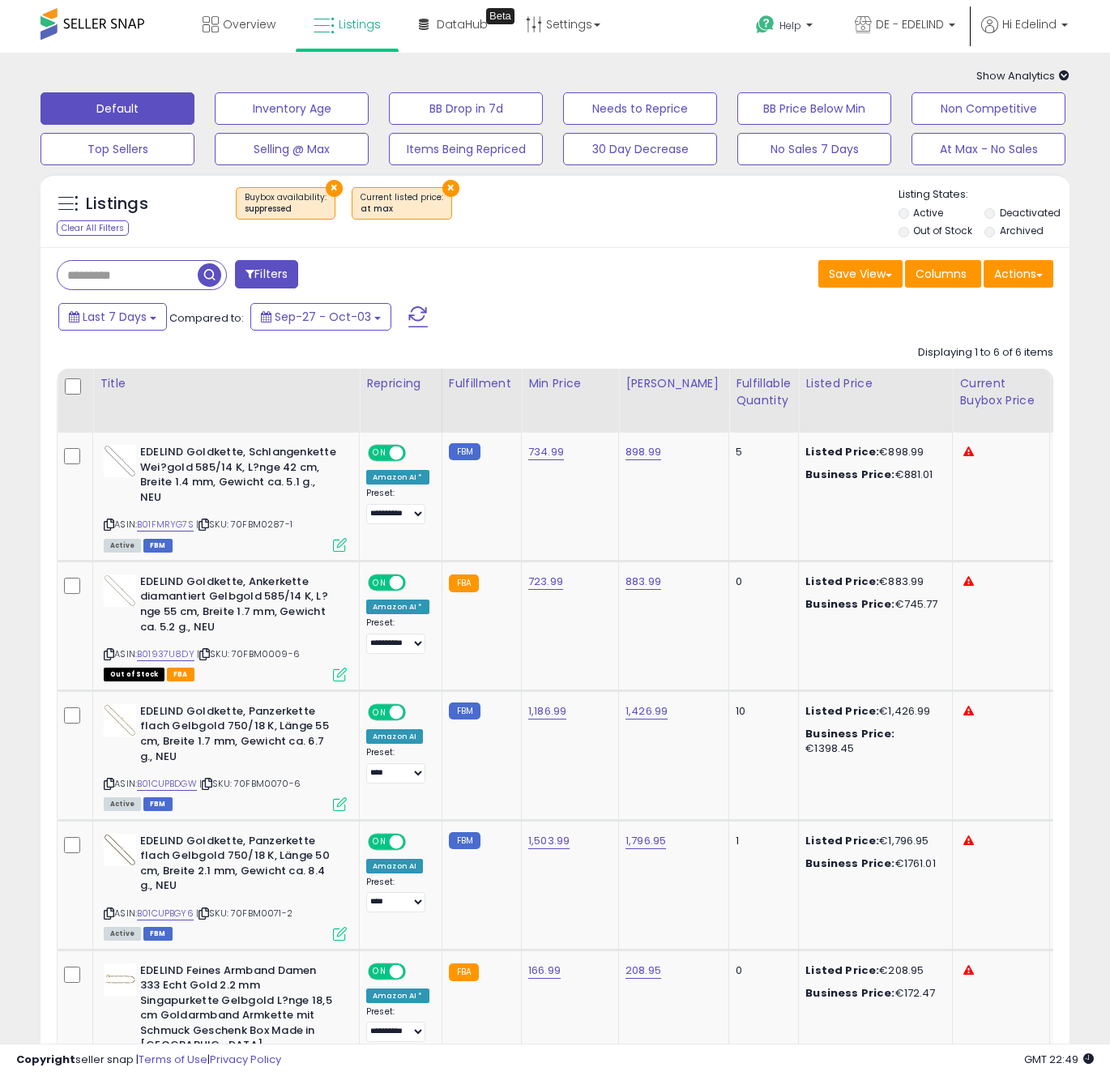
click at [331, 185] on button "×" at bounding box center [334, 188] width 17 height 17
